Goal: Information Seeking & Learning: Check status

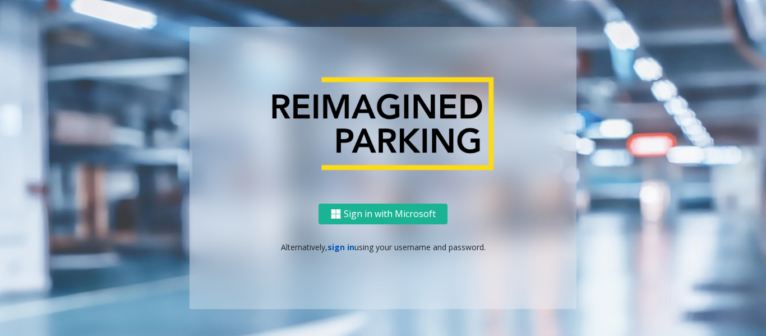
click at [330, 250] on link "sign in" at bounding box center [341, 247] width 27 height 11
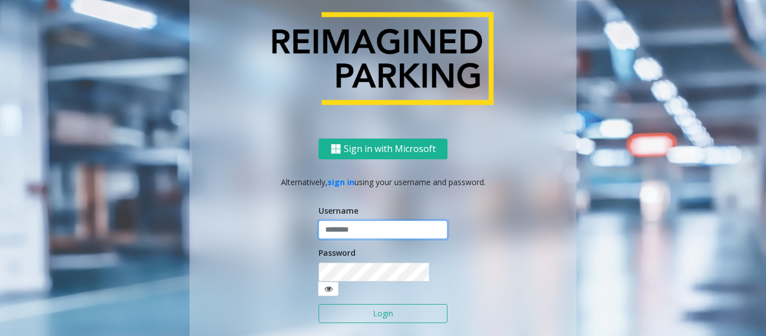
type input "*********"
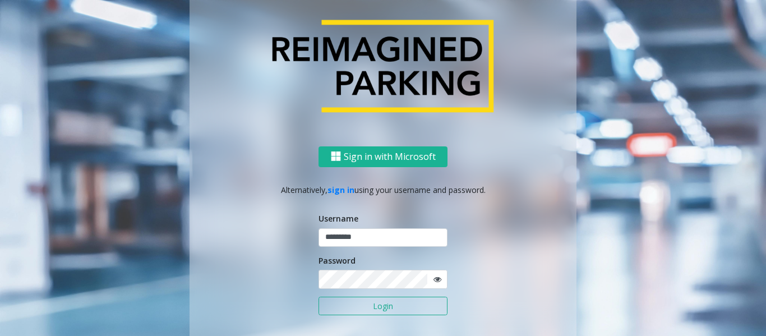
click at [379, 303] on button "Login" at bounding box center [383, 306] width 129 height 19
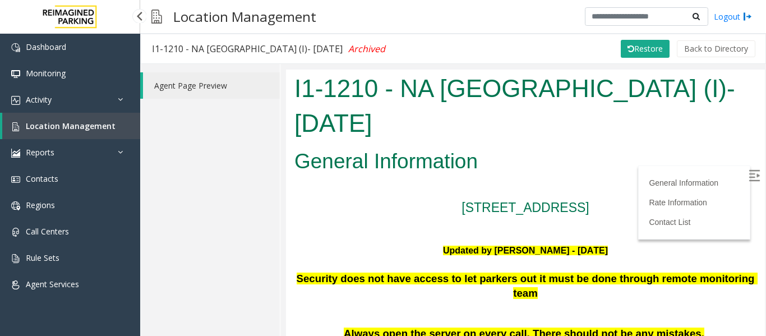
click at [82, 130] on span "Location Management" at bounding box center [71, 126] width 90 height 11
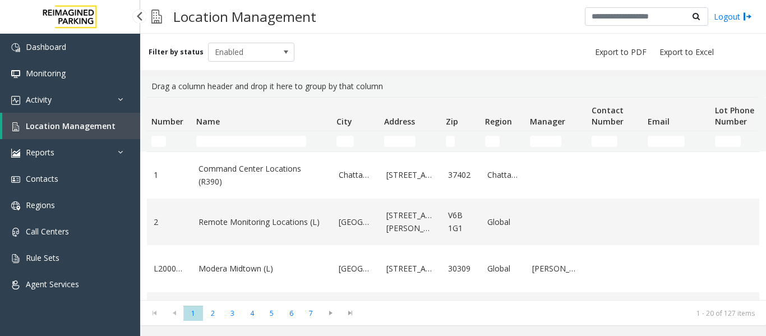
click at [81, 124] on span "Location Management" at bounding box center [71, 126] width 90 height 11
click at [101, 102] on link "Activity" at bounding box center [70, 99] width 140 height 26
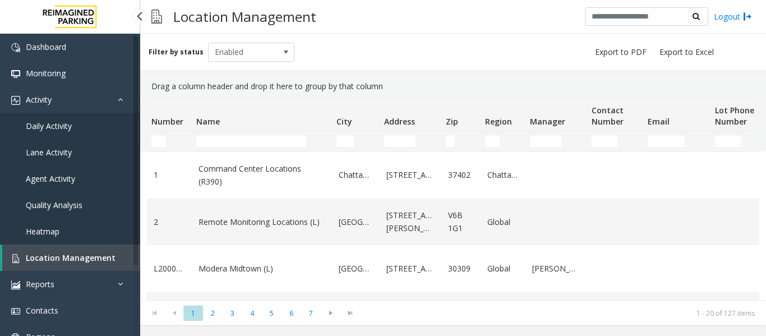
click at [83, 173] on link "Agent Activity" at bounding box center [70, 178] width 140 height 26
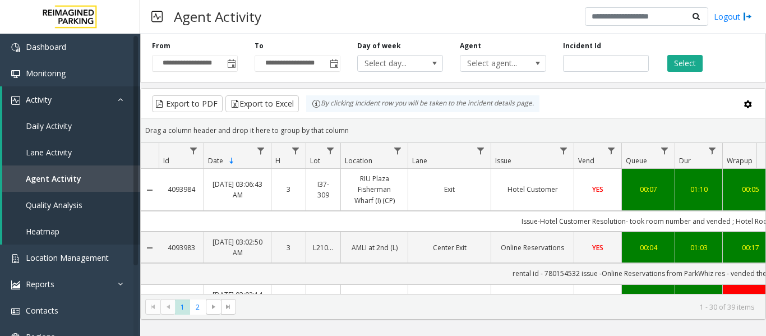
click at [559, 63] on div "Incident Id" at bounding box center [606, 56] width 103 height 31
click at [574, 64] on input "number" at bounding box center [606, 63] width 86 height 17
paste input "*******"
type input "*******"
click at [689, 69] on button "Select" at bounding box center [684, 63] width 35 height 17
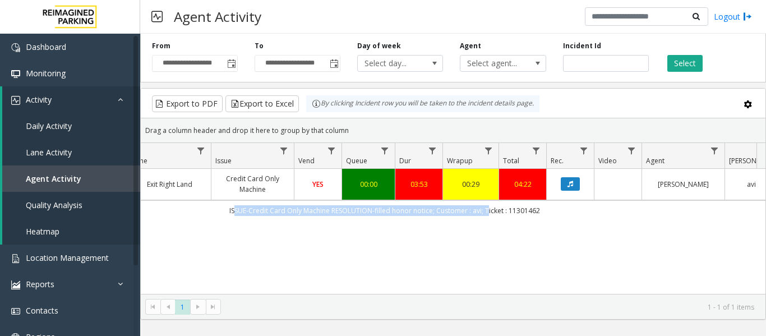
scroll to position [0, 413]
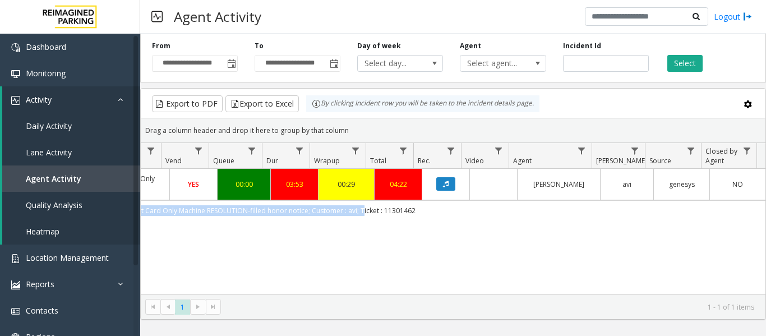
drag, startPoint x: 511, startPoint y: 208, endPoint x: 681, endPoint y: 212, distance: 170.5
click at [681, 212] on td "ISSUE-Credit Card Only Machine RESOLUTION-filled honor notice; Customer : avi; …" at bounding box center [259, 210] width 1011 height 20
click at [38, 187] on link "Agent Activity" at bounding box center [71, 178] width 138 height 26
click at [107, 101] on link "Activity" at bounding box center [71, 99] width 138 height 26
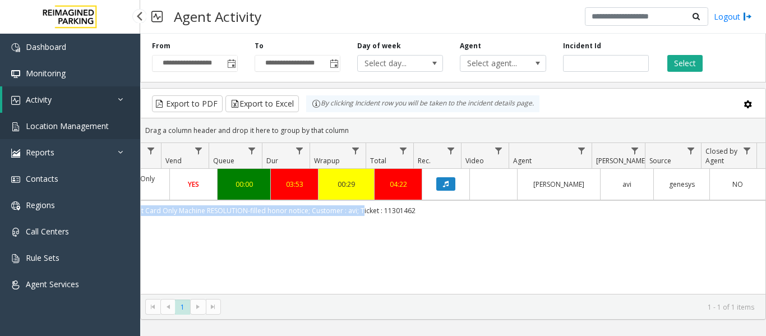
click at [67, 136] on link "Location Management" at bounding box center [70, 126] width 140 height 26
